Goal: Navigation & Orientation: Go to known website

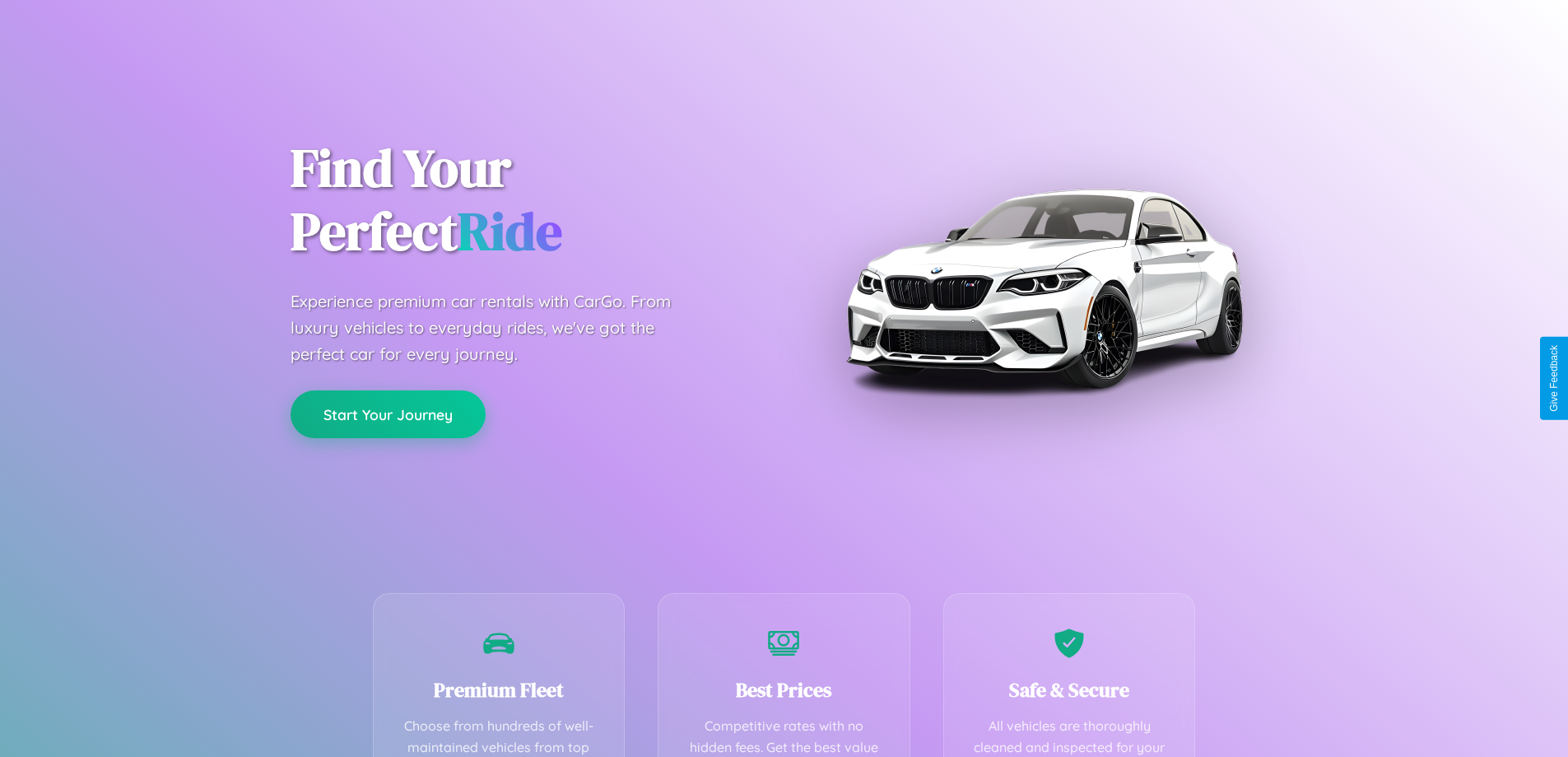
click at [388, 415] on button "Start Your Journey" at bounding box center [389, 414] width 195 height 47
click at [388, 414] on button "Start Your Journey" at bounding box center [389, 414] width 195 height 47
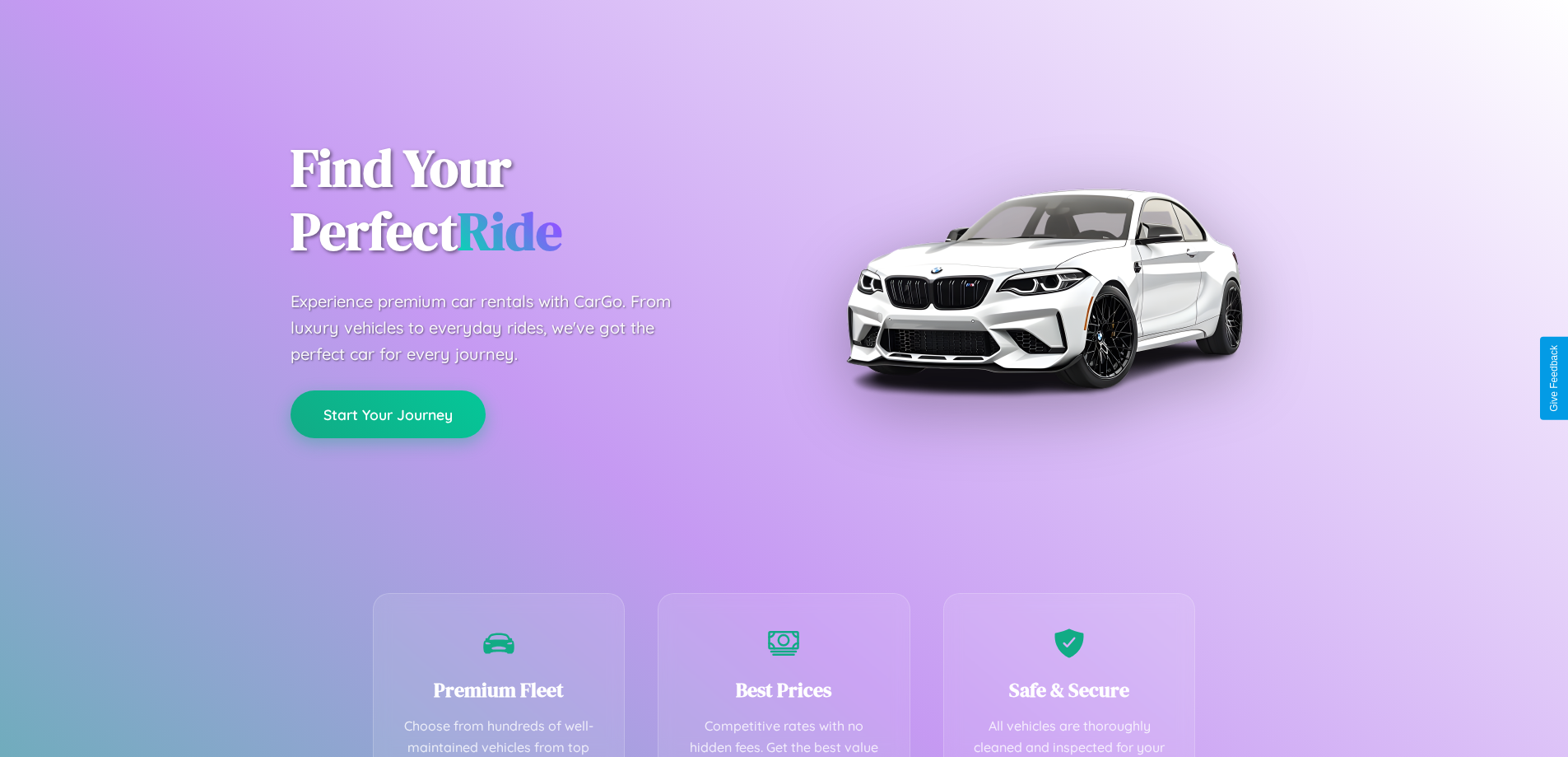
click at [388, 414] on button "Start Your Journey" at bounding box center [389, 414] width 195 height 47
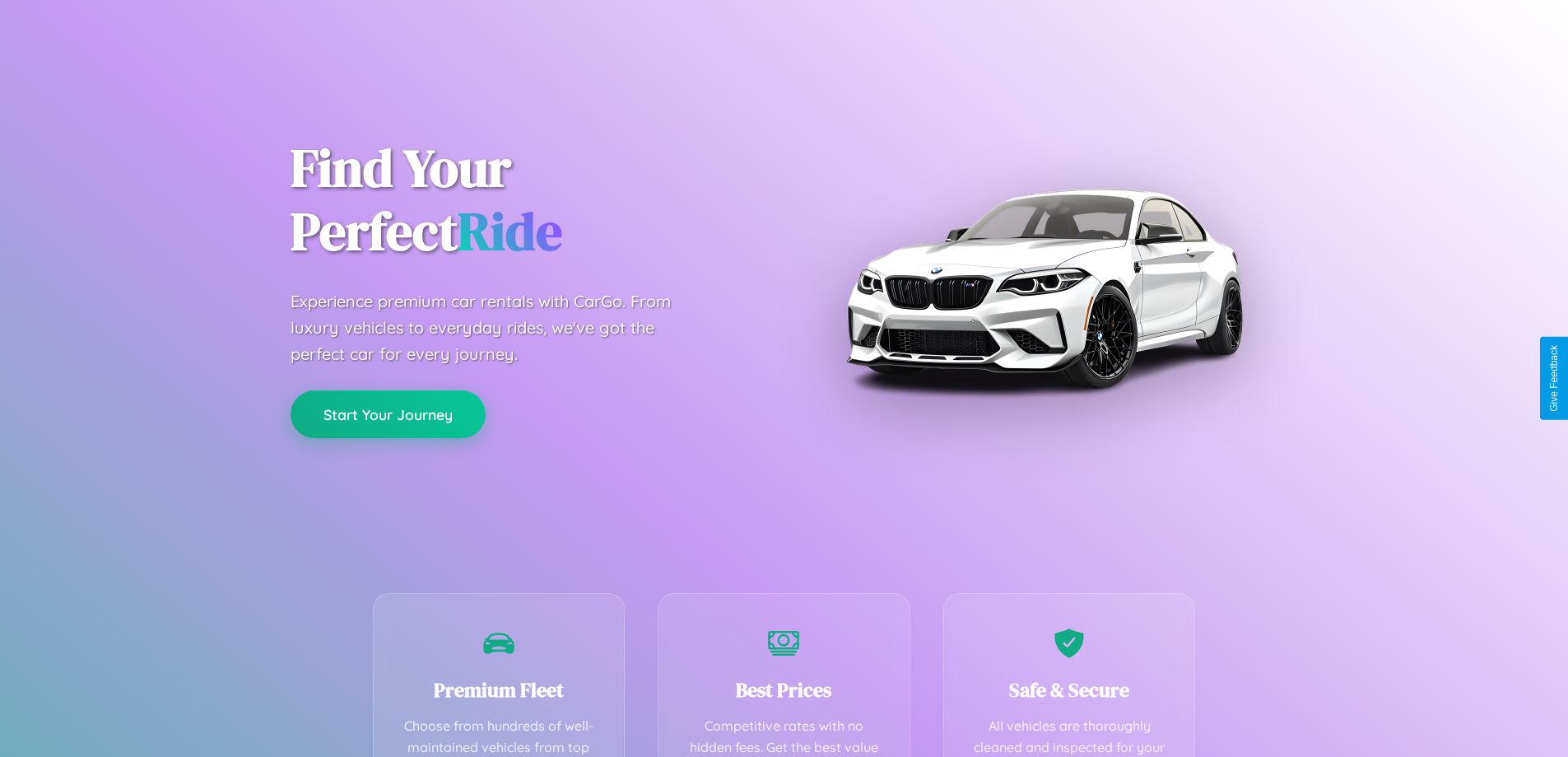
click at [388, 414] on button "Start Your Journey" at bounding box center [389, 414] width 195 height 47
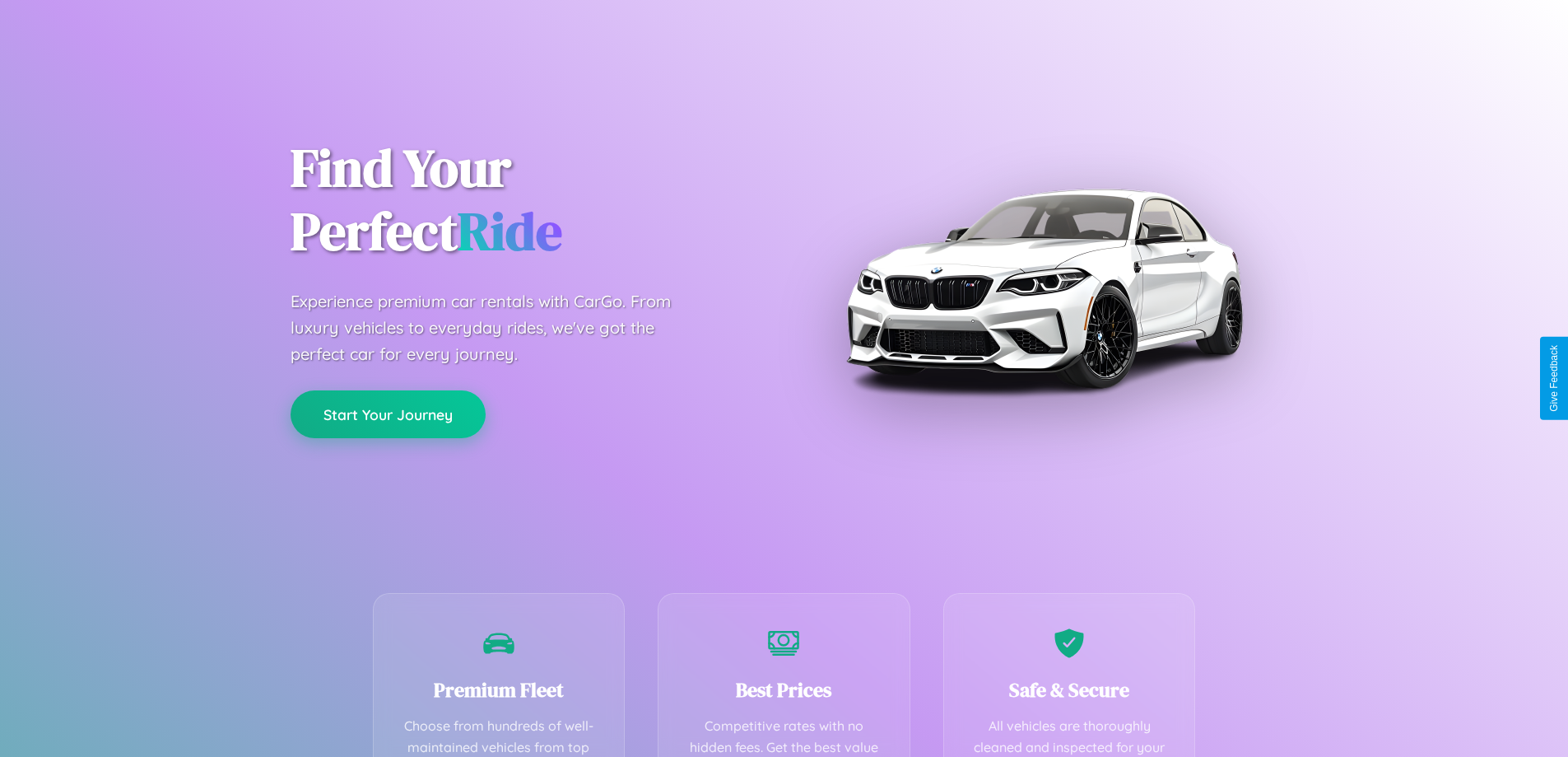
click at [388, 414] on button "Start Your Journey" at bounding box center [389, 414] width 195 height 47
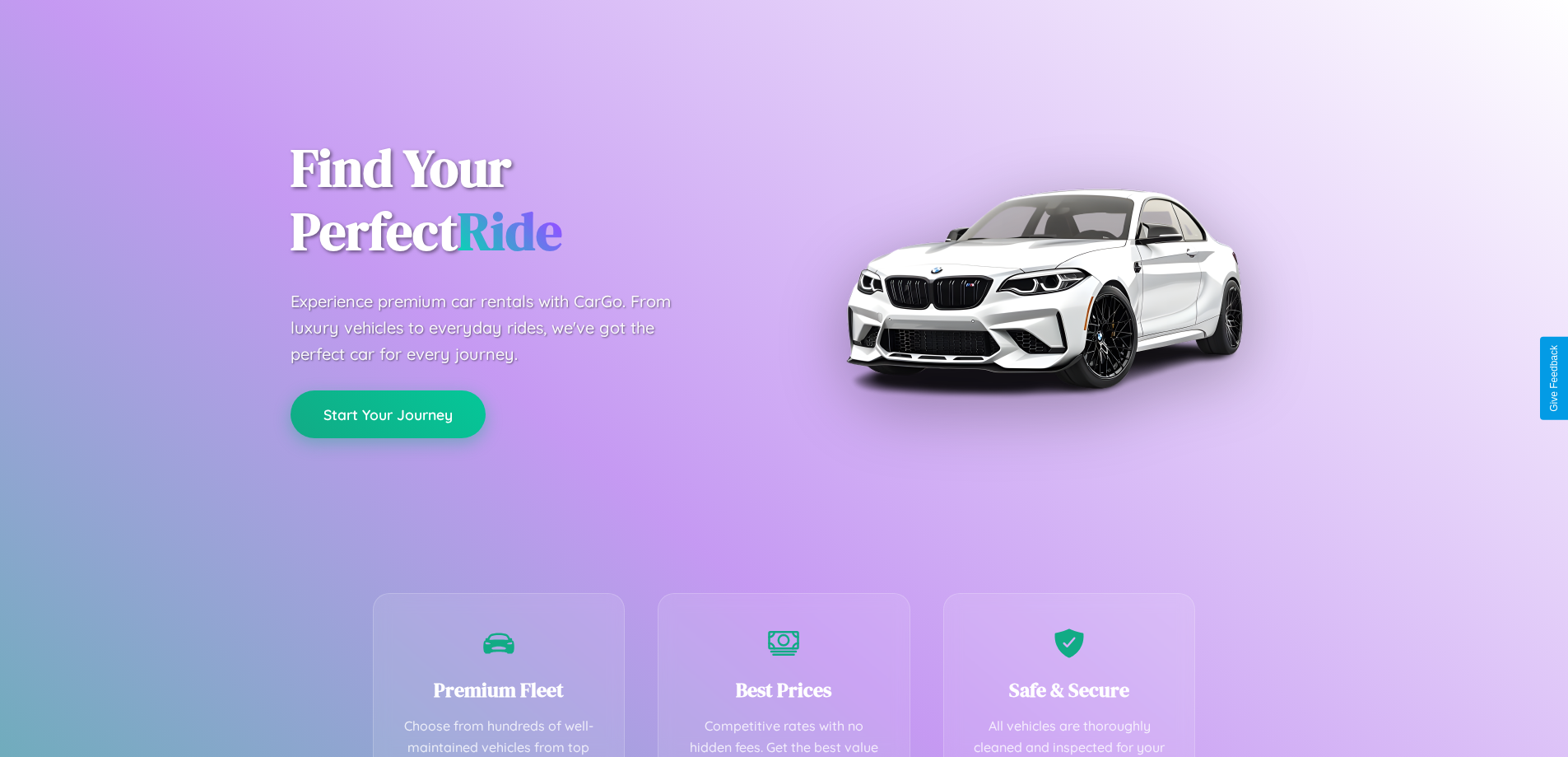
click at [388, 414] on button "Start Your Journey" at bounding box center [389, 414] width 195 height 47
